Goal: Communication & Community: Answer question/provide support

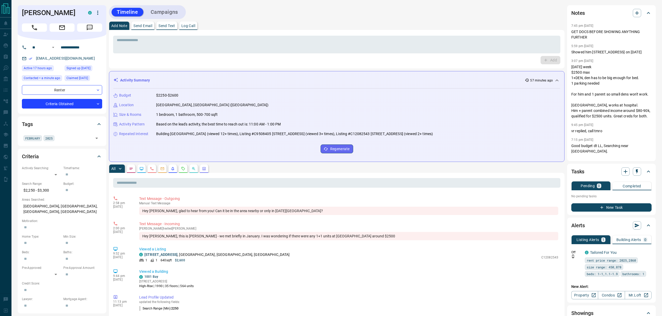
click at [162, 28] on button "Send Text" at bounding box center [166, 26] width 21 height 8
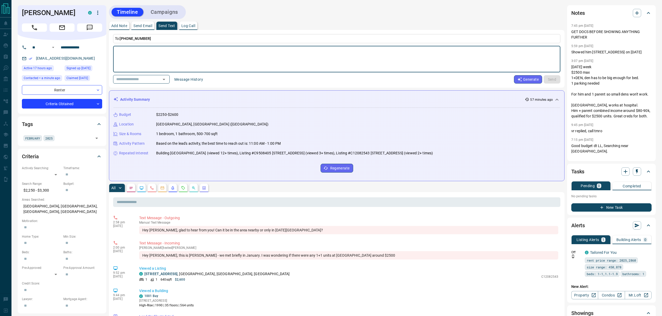
click at [201, 81] on button "Message History" at bounding box center [188, 79] width 35 height 8
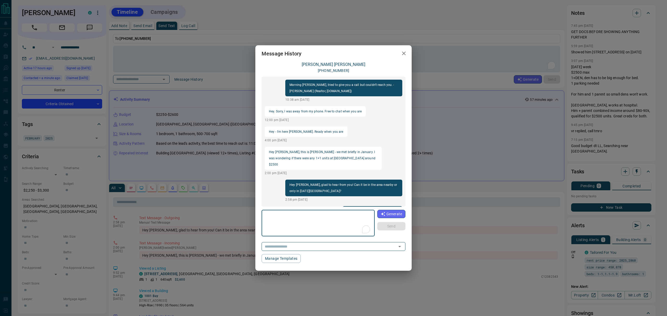
scroll to position [39, 0]
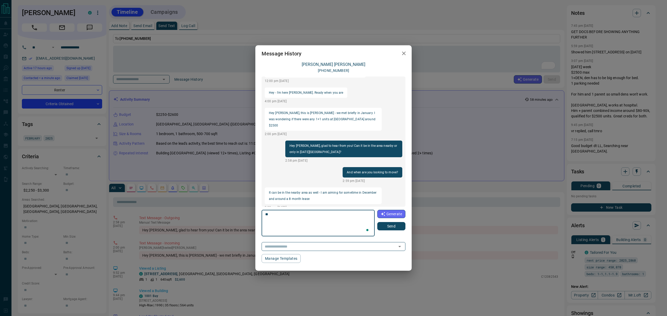
type textarea "*"
type textarea "**********"
click at [388, 225] on button "Send" at bounding box center [391, 226] width 28 height 8
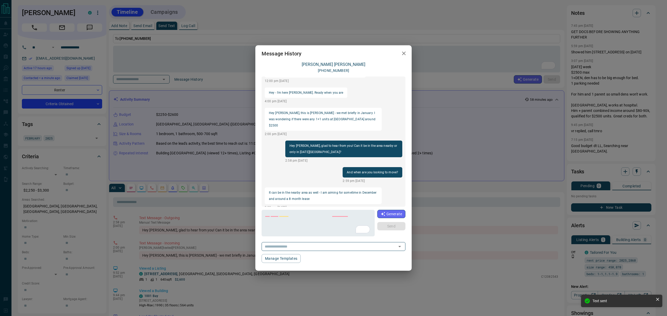
scroll to position [66, 0]
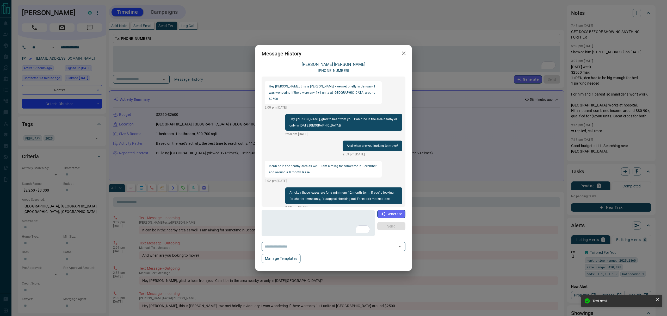
click at [462, 153] on div "Message History [PERSON_NAME] [PHONE_NUMBER] Morning [PERSON_NAME], tried to gi…" at bounding box center [333, 158] width 667 height 316
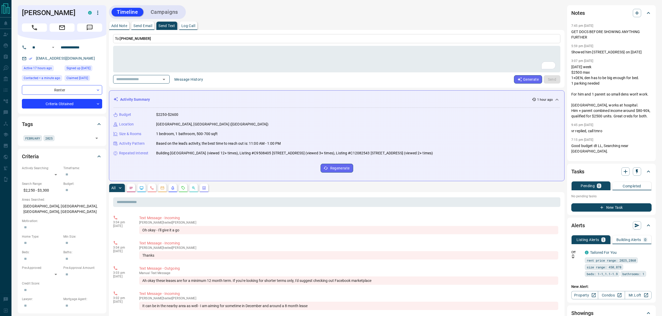
click at [188, 82] on button "Message History" at bounding box center [188, 79] width 35 height 8
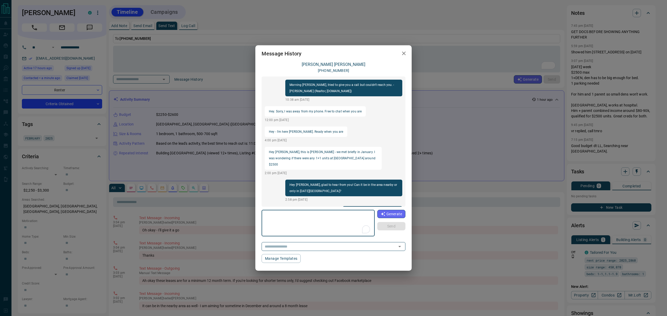
scroll to position [106, 0]
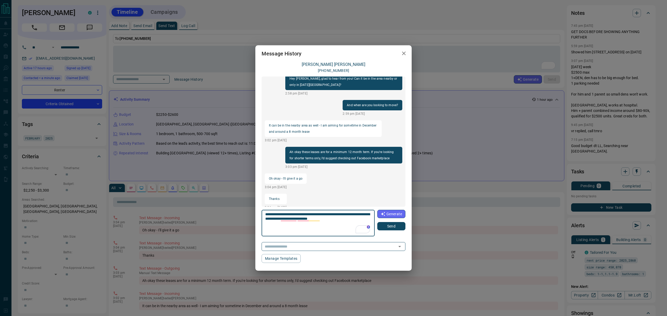
type textarea "**********"
click at [390, 230] on button "Send" at bounding box center [391, 226] width 28 height 8
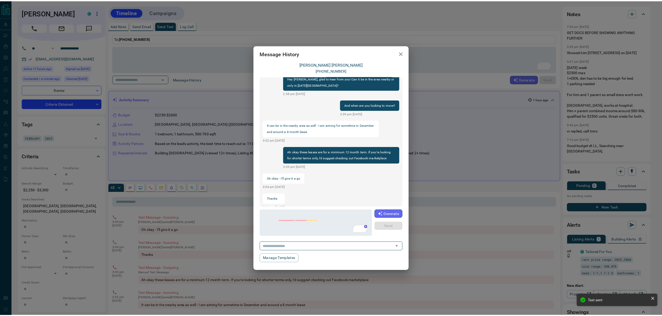
scroll to position [133, 0]
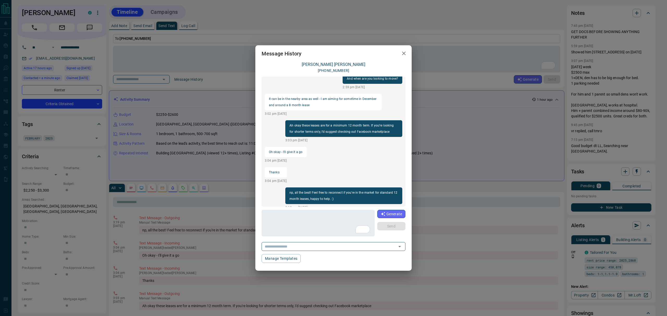
click at [449, 189] on div "Message History [PERSON_NAME] [PHONE_NUMBER] Morning [PERSON_NAME], tried to gi…" at bounding box center [333, 158] width 667 height 316
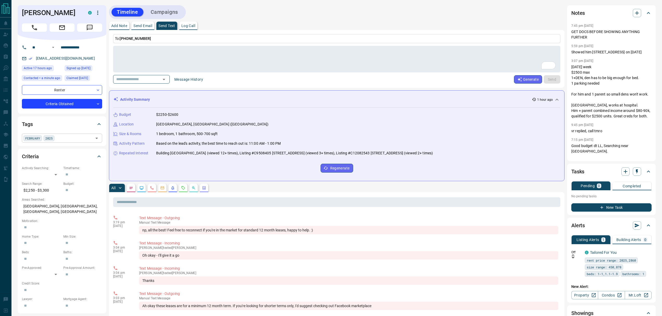
click at [73, 134] on div "[DATE] ​" at bounding box center [62, 138] width 80 height 9
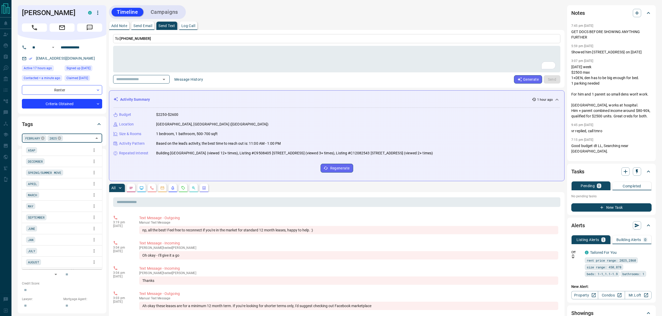
scroll to position [78, 0]
click at [43, 137] on icon at bounding box center [42, 138] width 3 height 3
click at [36, 138] on icon at bounding box center [35, 138] width 4 height 4
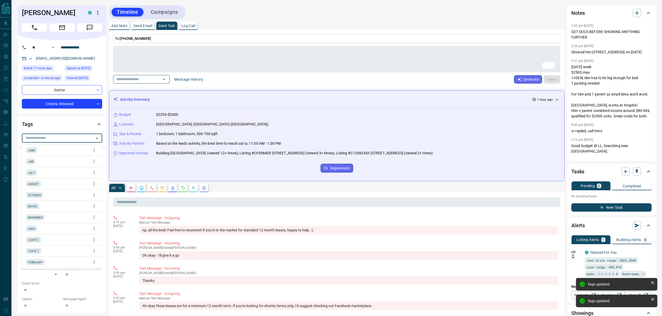
click at [55, 101] on body "**********" at bounding box center [331, 320] width 662 height 641
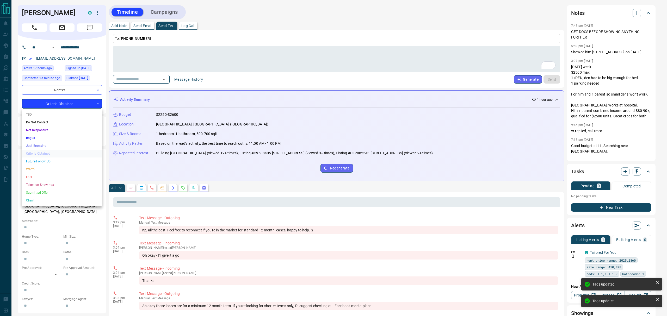
click at [36, 146] on li "Just Browsing" at bounding box center [62, 146] width 80 height 8
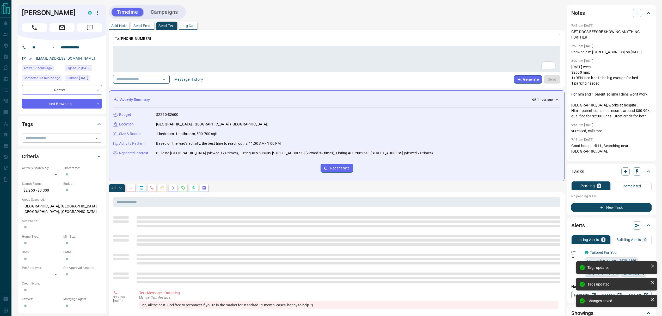
type input "*"
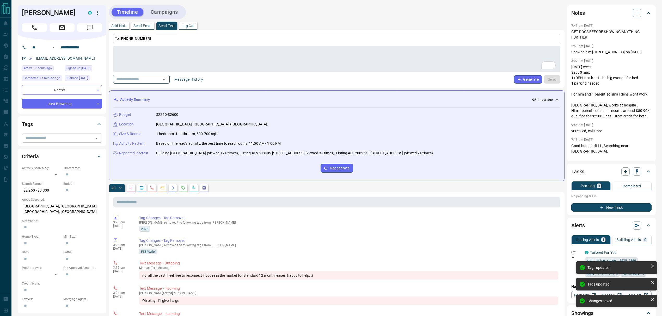
click at [125, 25] on p "Add Note" at bounding box center [119, 26] width 16 height 4
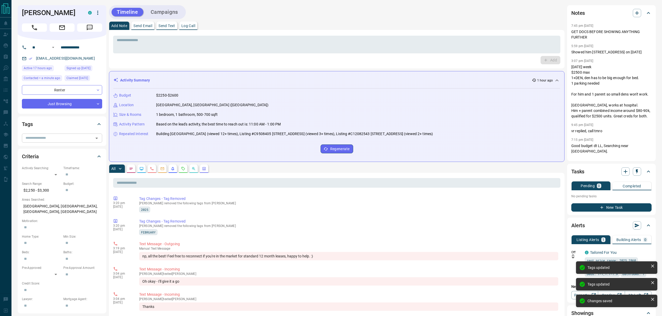
click at [193, 26] on p "Log Call" at bounding box center [188, 26] width 14 height 4
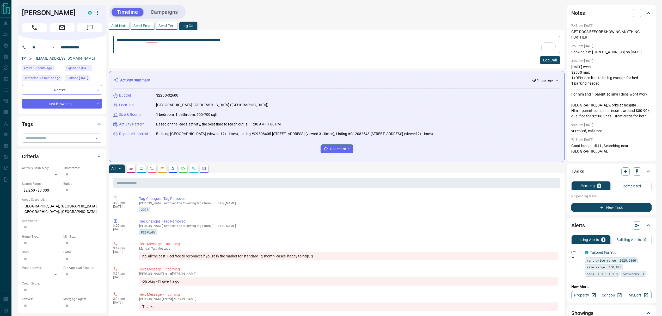
type textarea "**********"
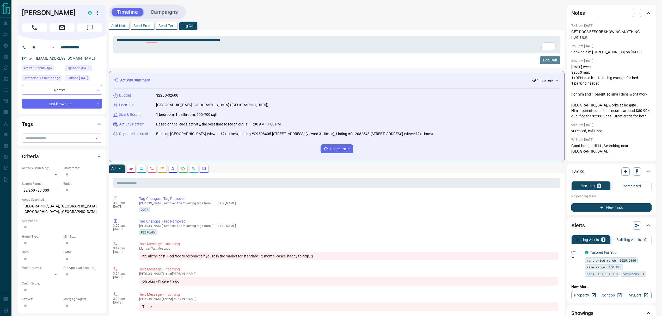
click at [544, 63] on button "Log Call" at bounding box center [550, 60] width 21 height 8
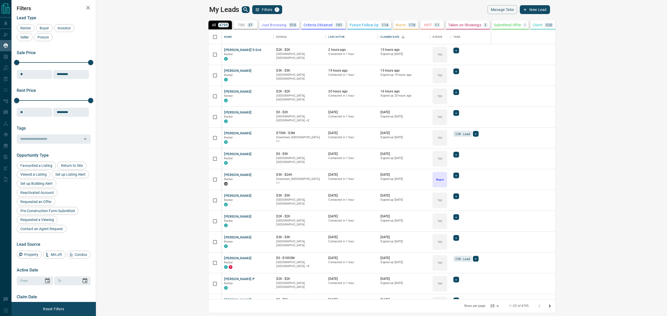
scroll to position [264, 563]
click at [243, 11] on icon "search button" at bounding box center [246, 10] width 6 height 6
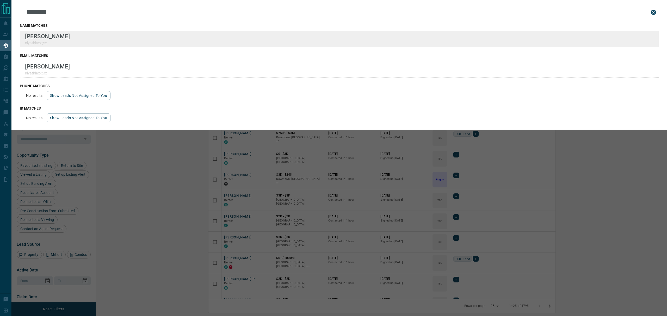
type input "*******"
